Goal: Information Seeking & Learning: Check status

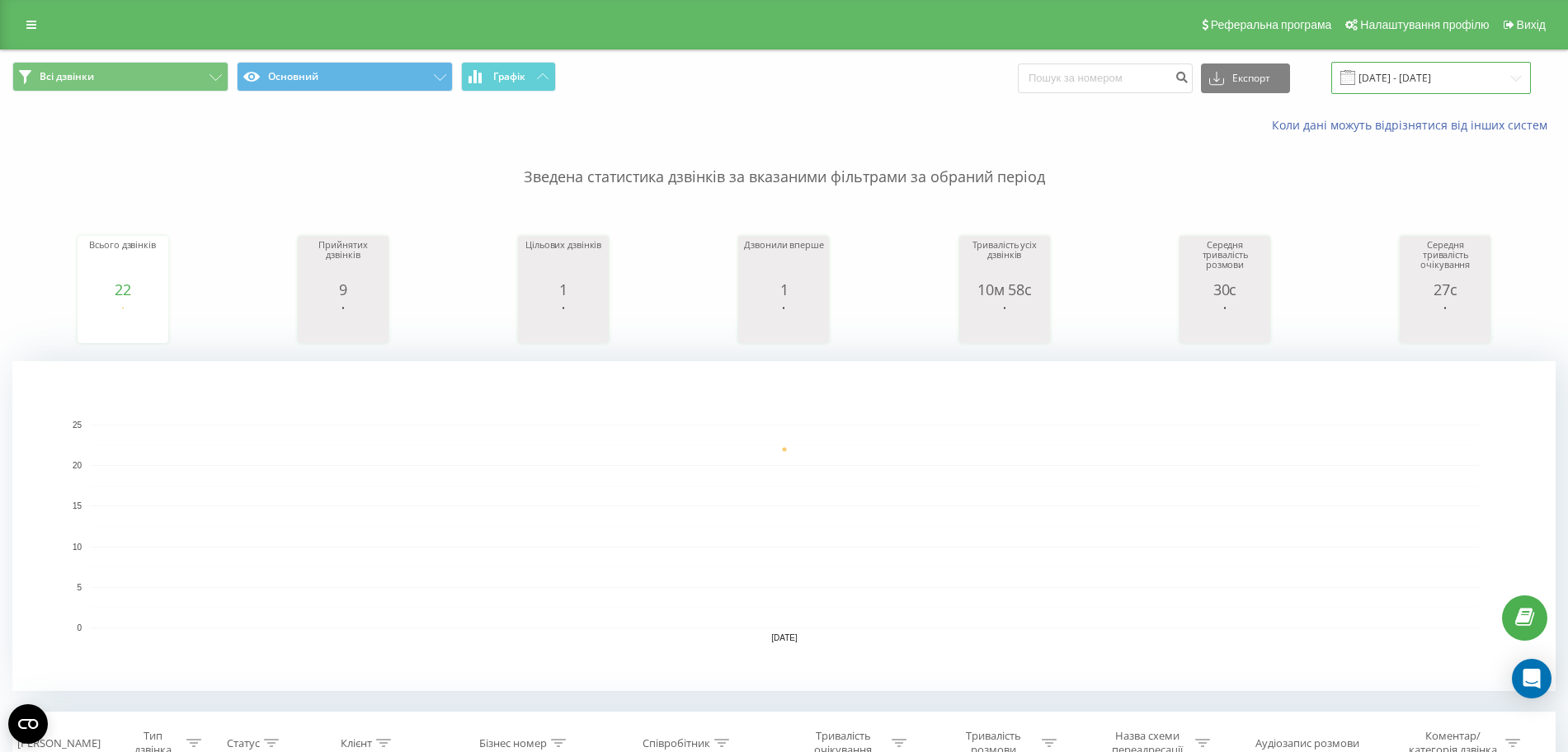
click at [1391, 75] on input "[DATE] - [DATE]" at bounding box center [1431, 78] width 200 height 32
click at [1400, 78] on input "[DATE] - [DATE]" at bounding box center [1431, 78] width 200 height 32
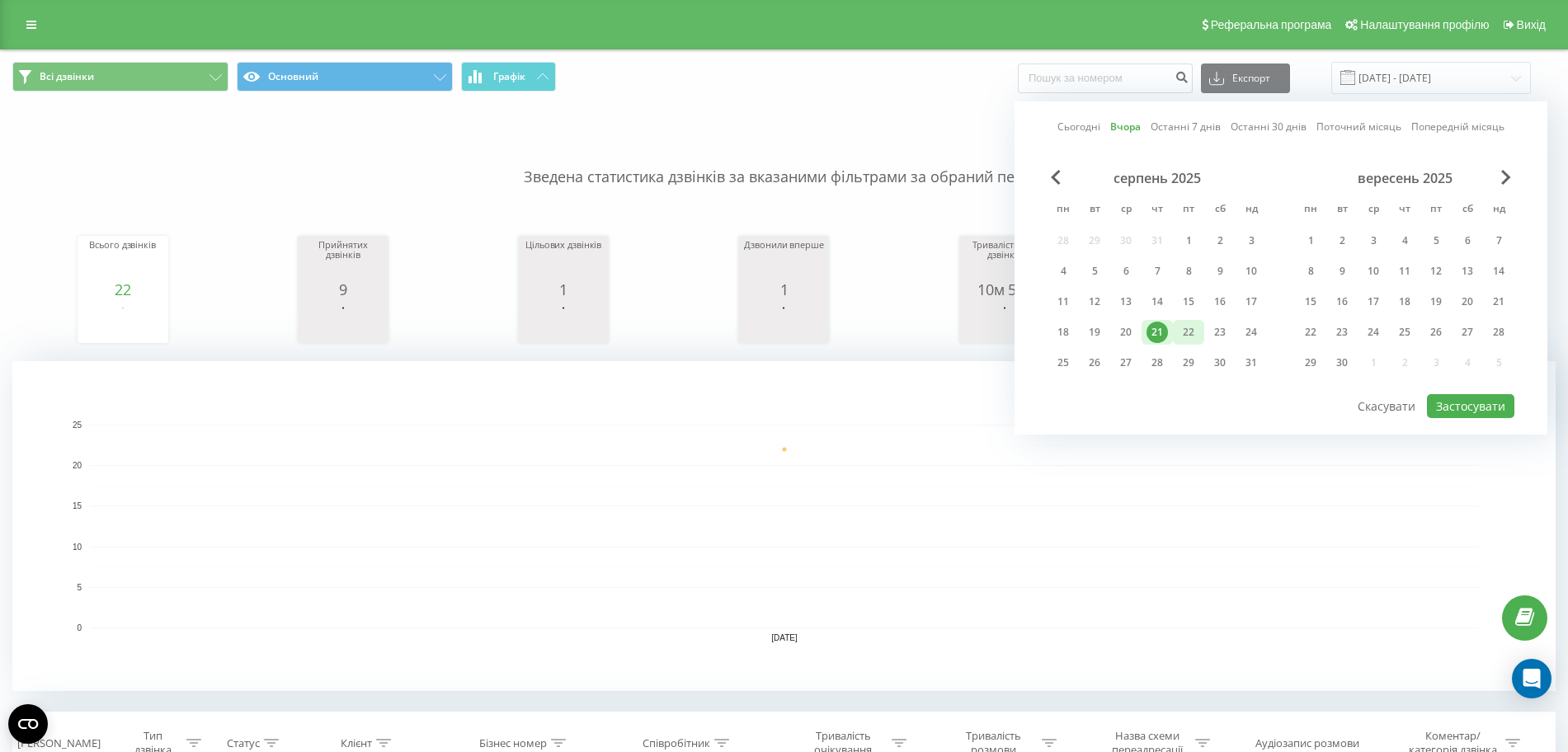
click at [1194, 329] on div "22" at bounding box center [1188, 332] width 22 height 22
click at [1440, 398] on button "Застосувати" at bounding box center [1470, 406] width 87 height 24
type input "[DATE] - [DATE]"
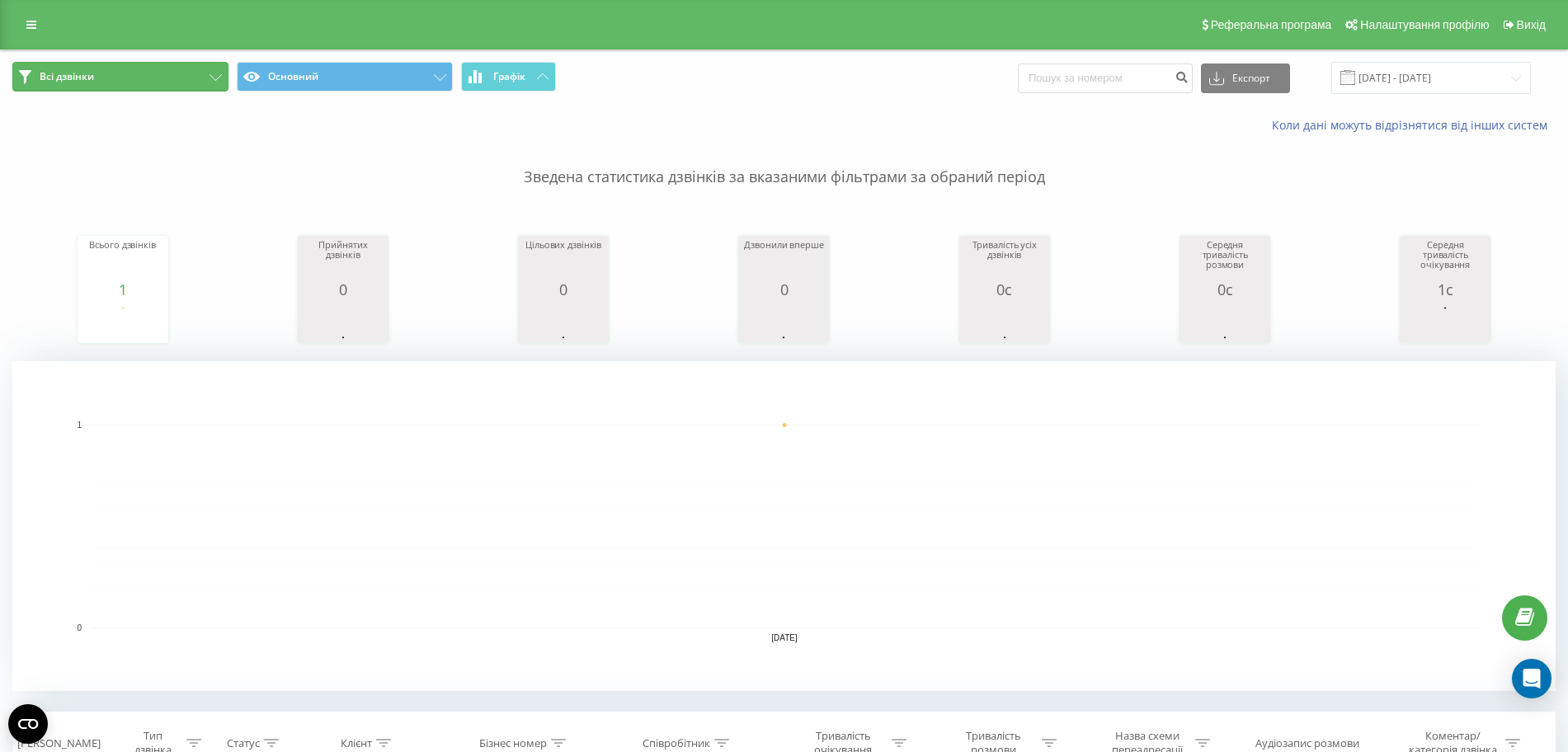
click at [199, 81] on button "Всі дзвінки" at bounding box center [121, 77] width 216 height 30
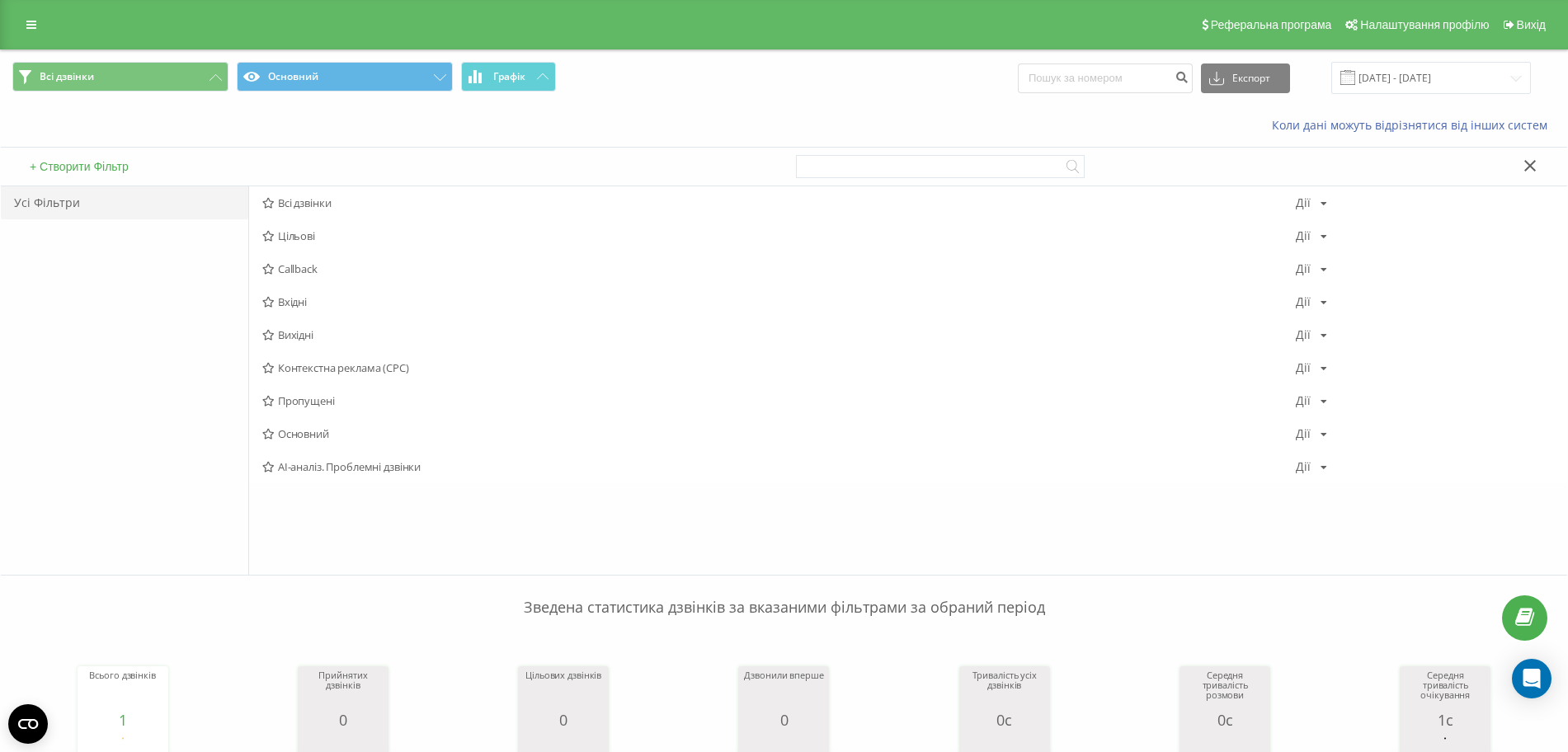
click at [1527, 163] on icon at bounding box center [1529, 166] width 12 height 12
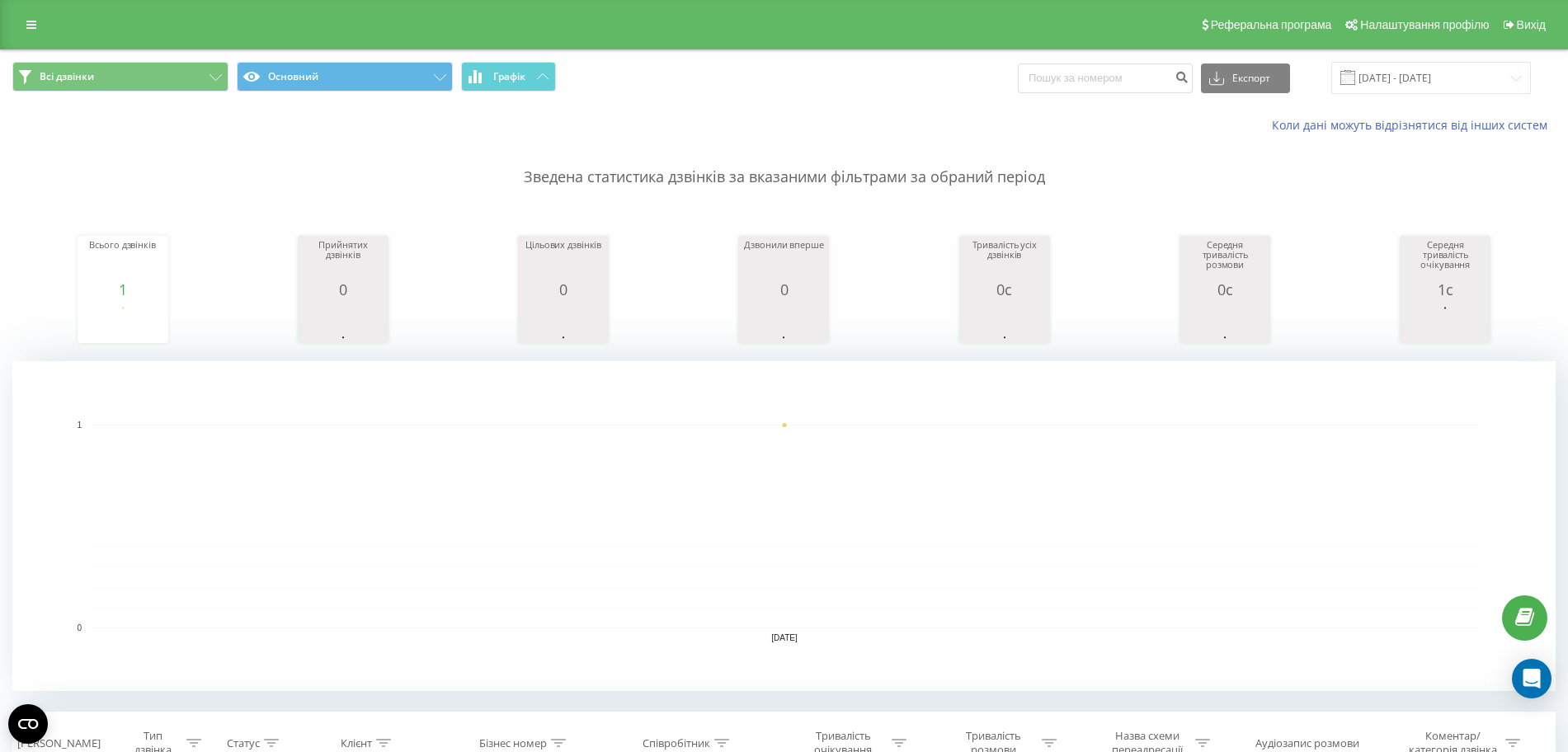
click at [35, 9] on div "Реферальна програма Налаштування профілю Вихід" at bounding box center [784, 24] width 1568 height 50
click at [35, 34] on link at bounding box center [31, 25] width 30 height 23
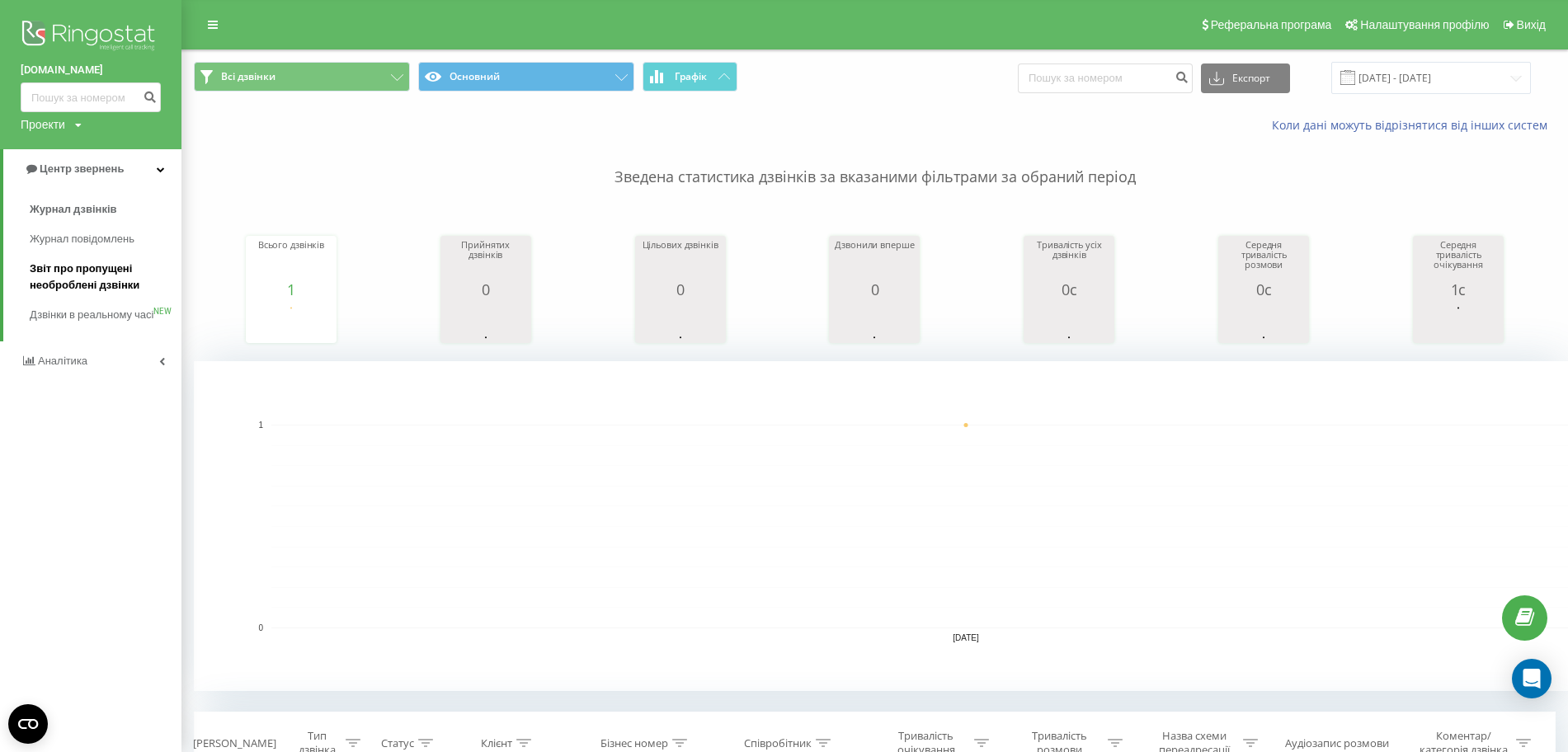
click at [99, 272] on span "Звіт про пропущені необроблені дзвінки" at bounding box center [101, 276] width 143 height 33
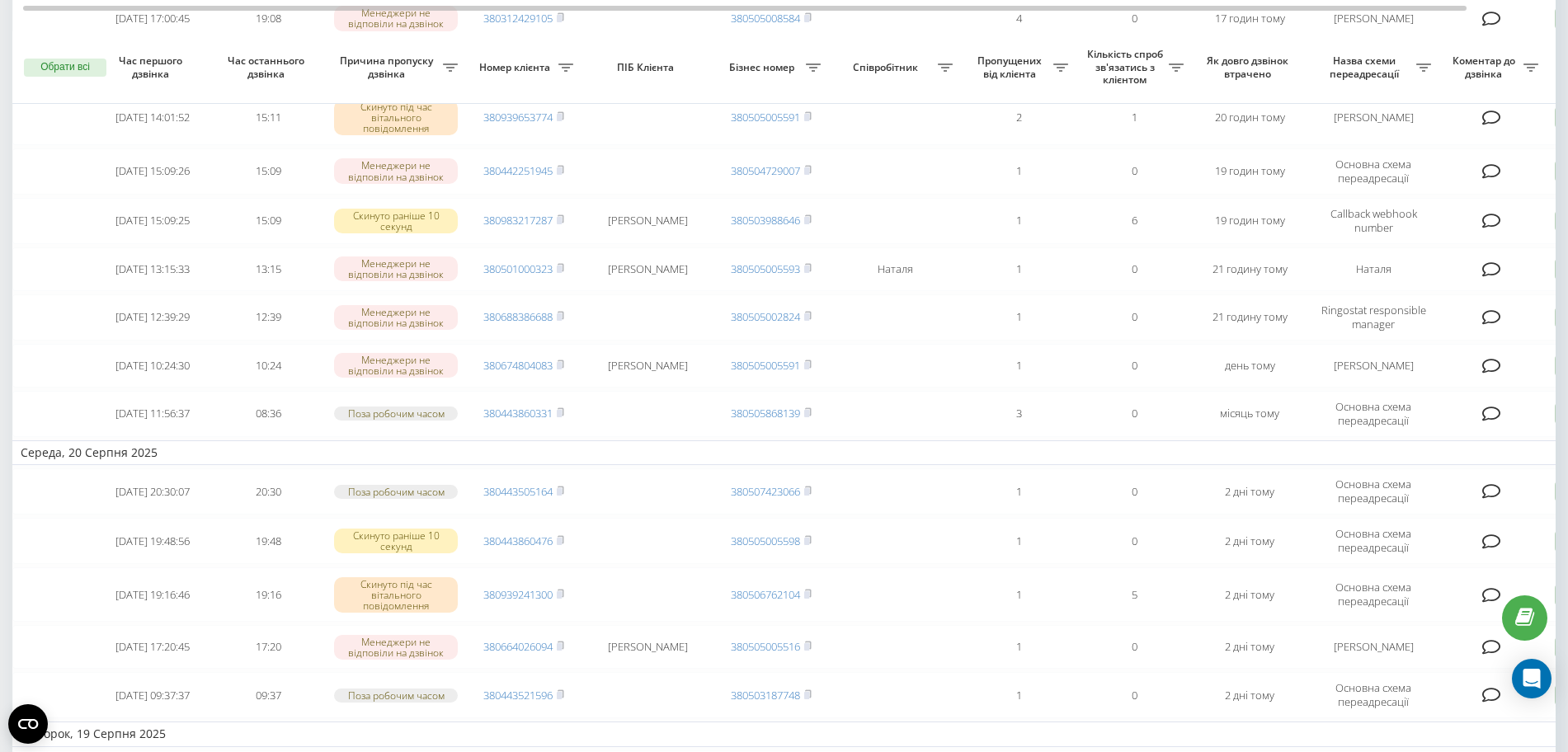
scroll to position [516, 0]
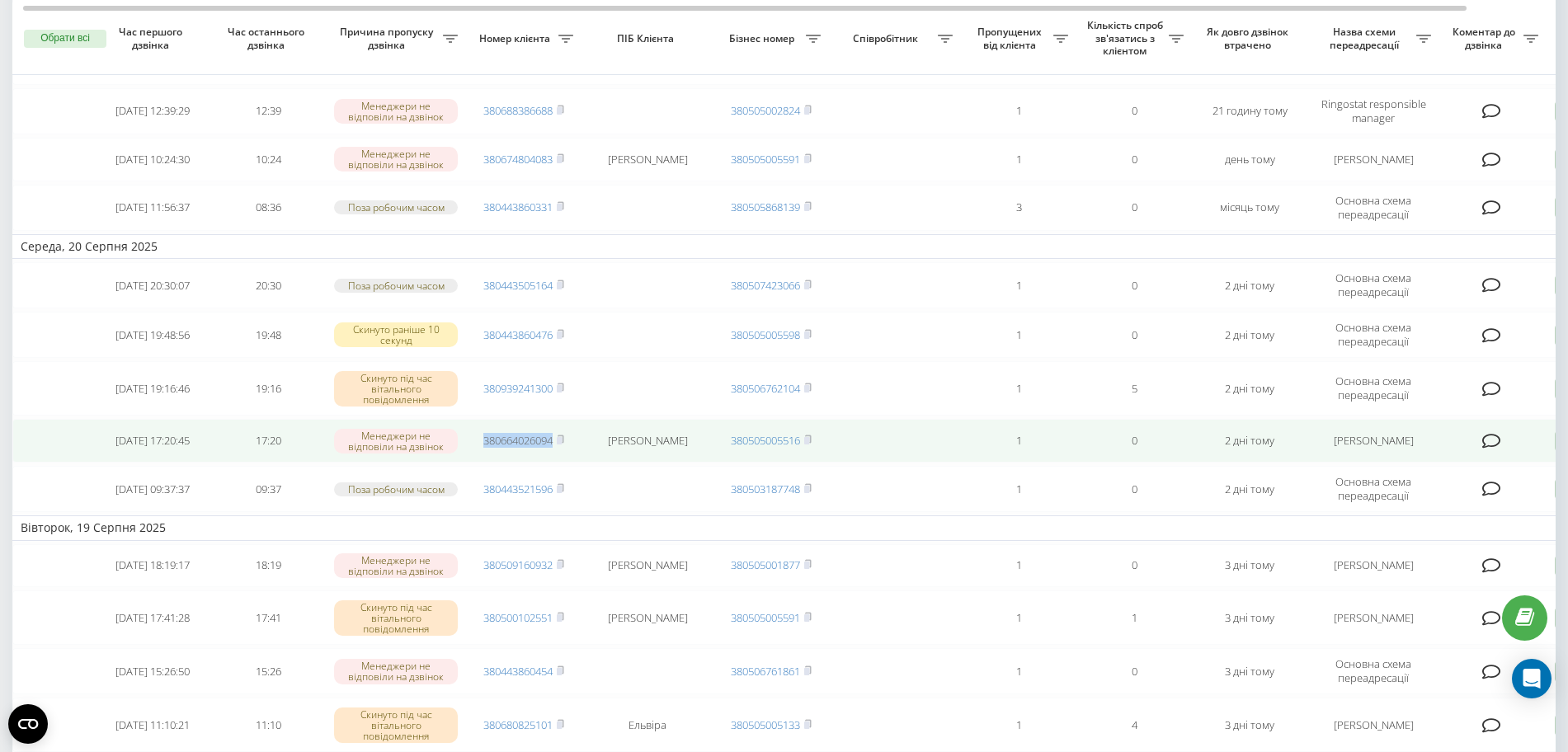
drag, startPoint x: 480, startPoint y: 458, endPoint x: 559, endPoint y: 464, distance: 79.2
click at [559, 463] on td "380664026094" at bounding box center [524, 440] width 115 height 44
copy link "380664026094"
